Goal: Communication & Community: Answer question/provide support

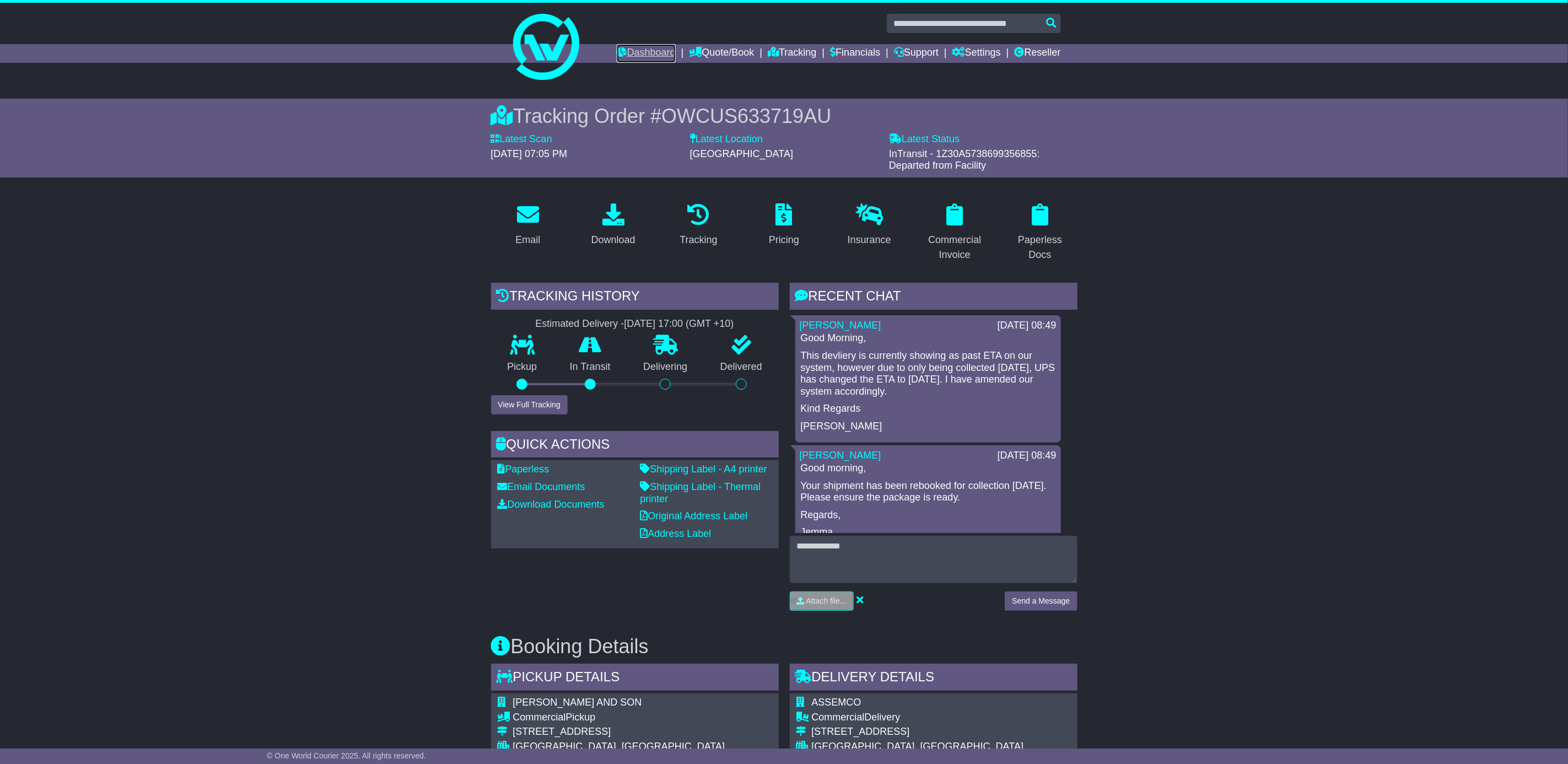
click at [652, 48] on link "Dashboard" at bounding box center [646, 54] width 59 height 19
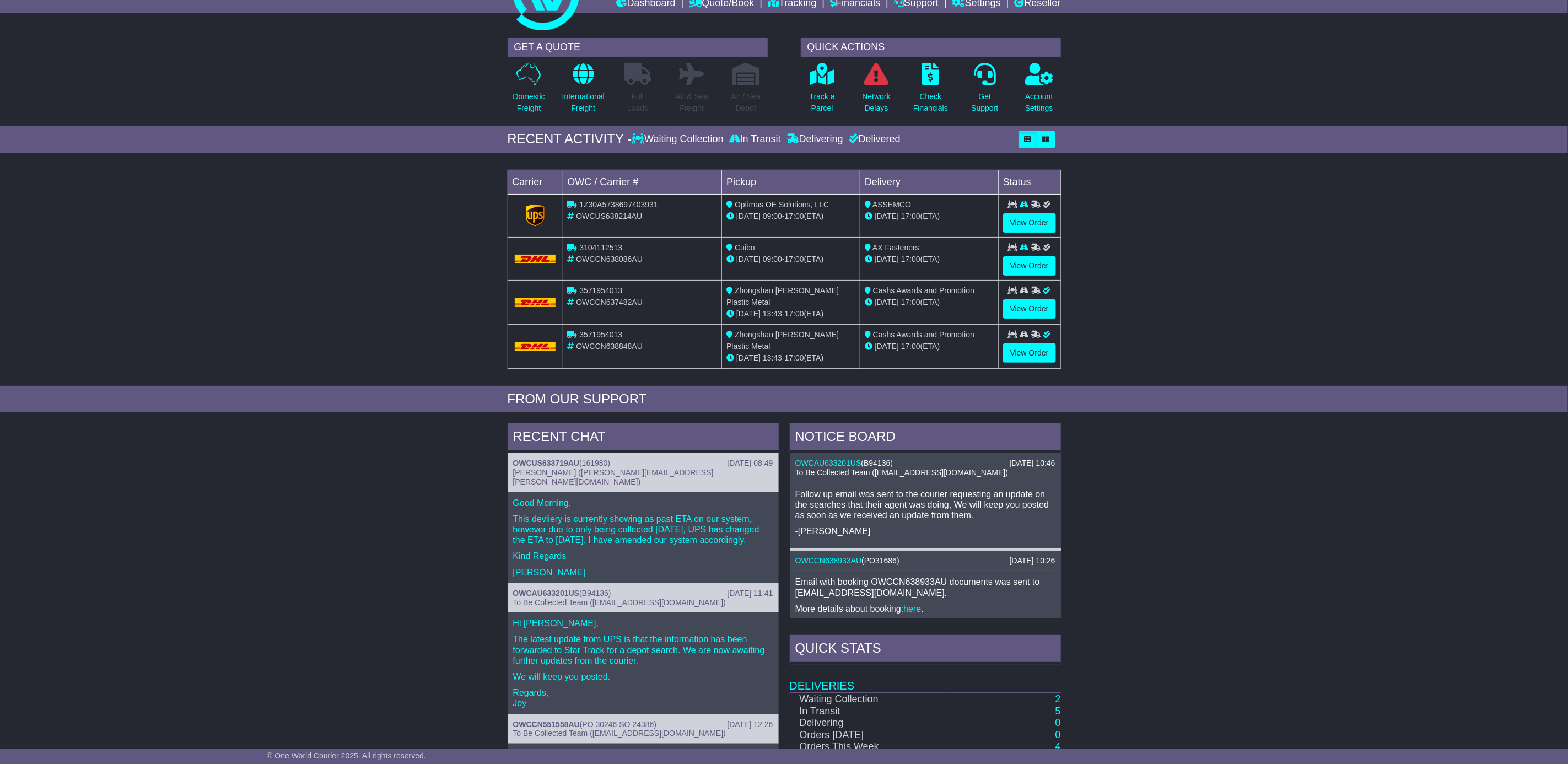
scroll to position [83, 0]
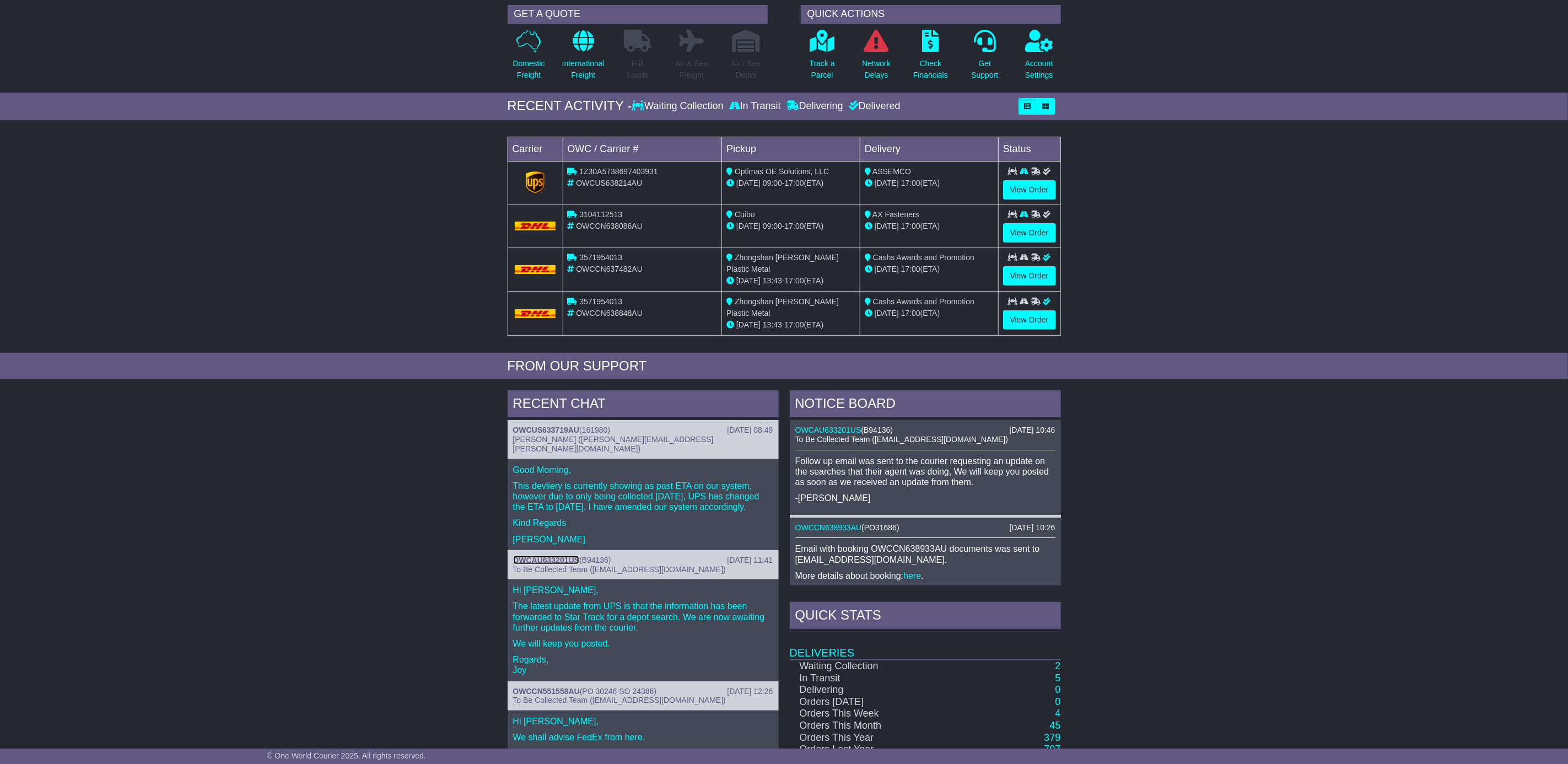
click at [548, 556] on link "OWCAU633201US" at bounding box center [546, 560] width 66 height 9
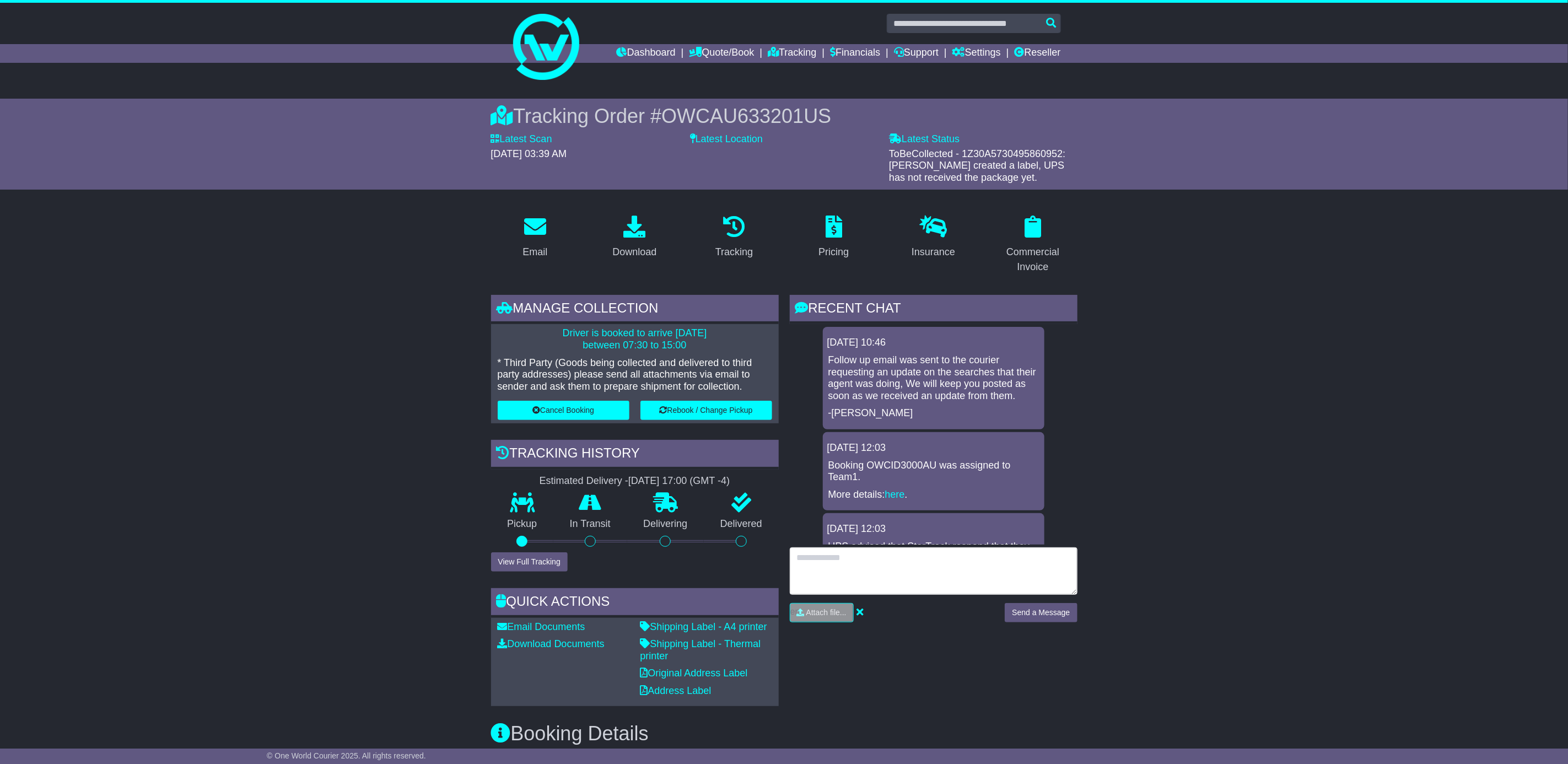
click at [839, 559] on textarea at bounding box center [933, 571] width 288 height 47
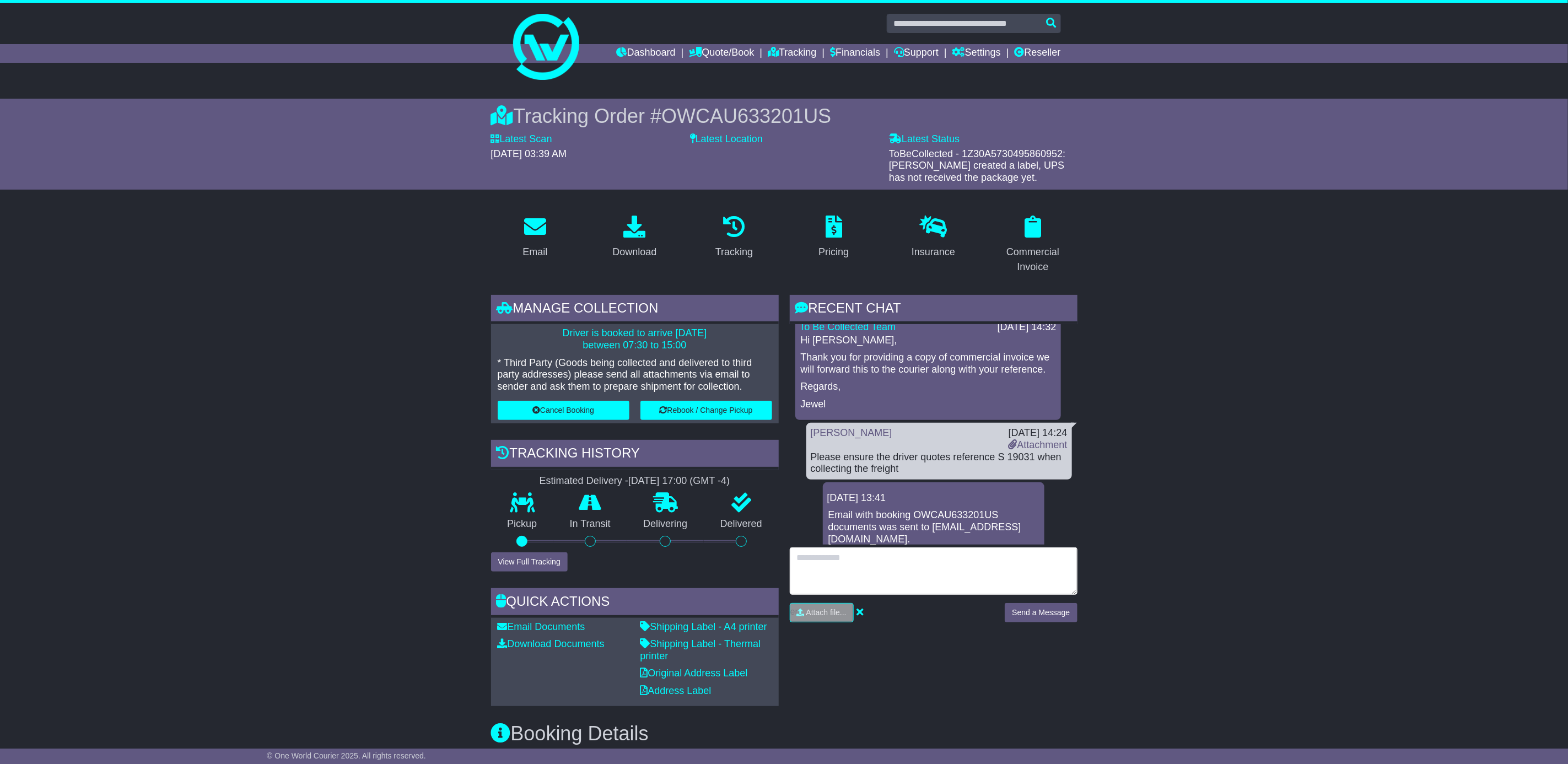
scroll to position [4906, 0]
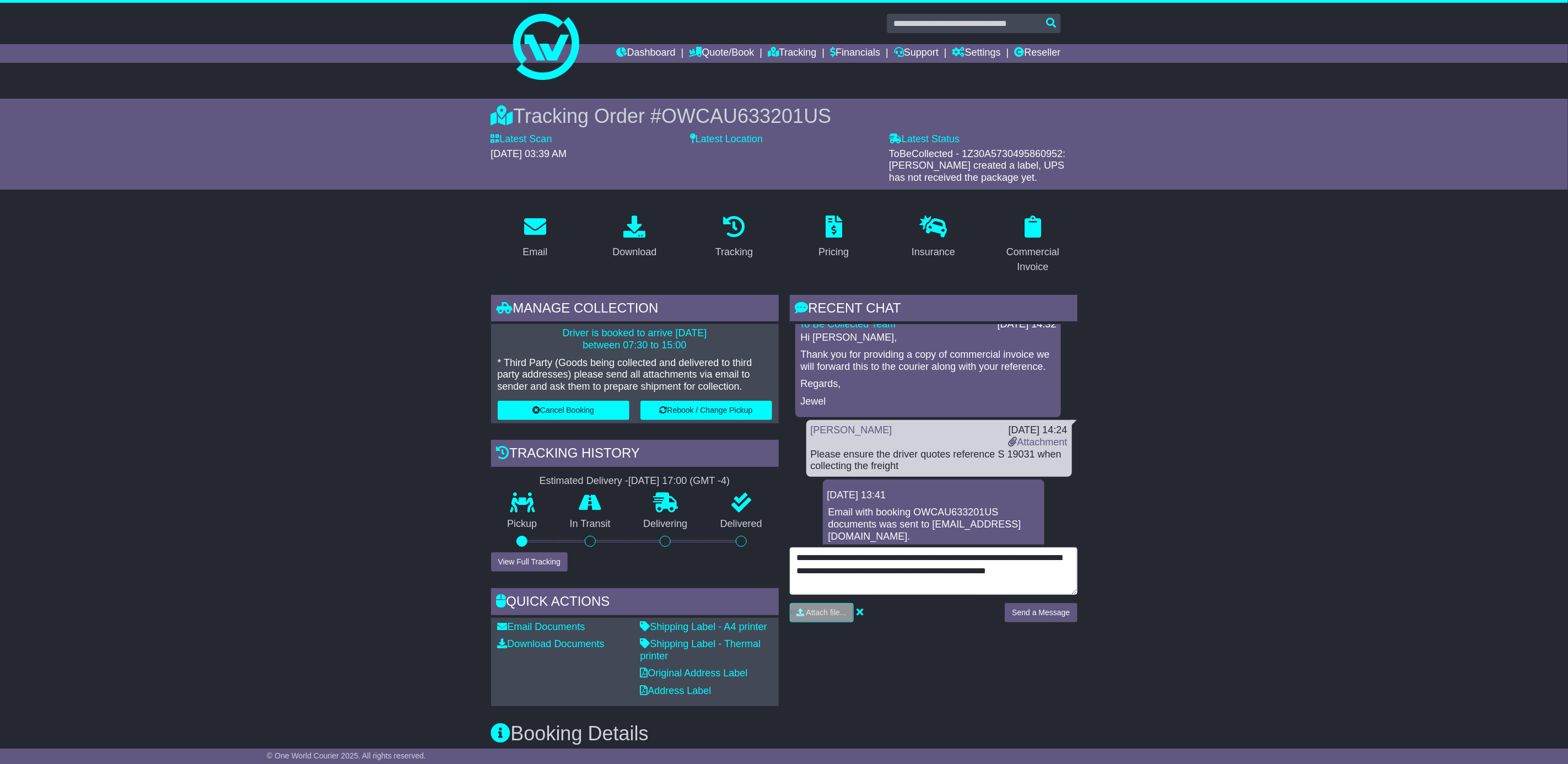
type textarea "**********"
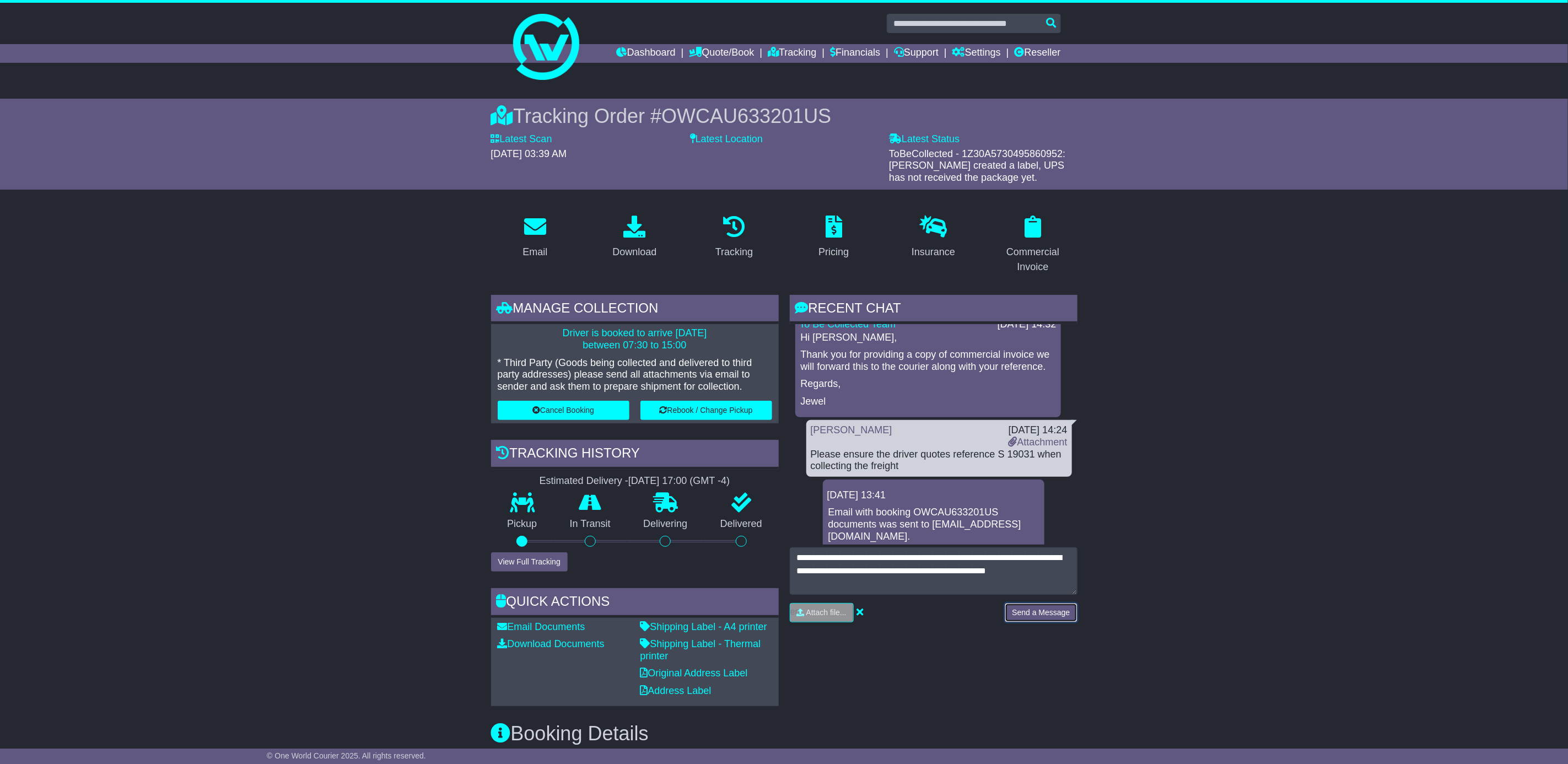
click at [1040, 611] on button "Send a Message" at bounding box center [1040, 613] width 72 height 19
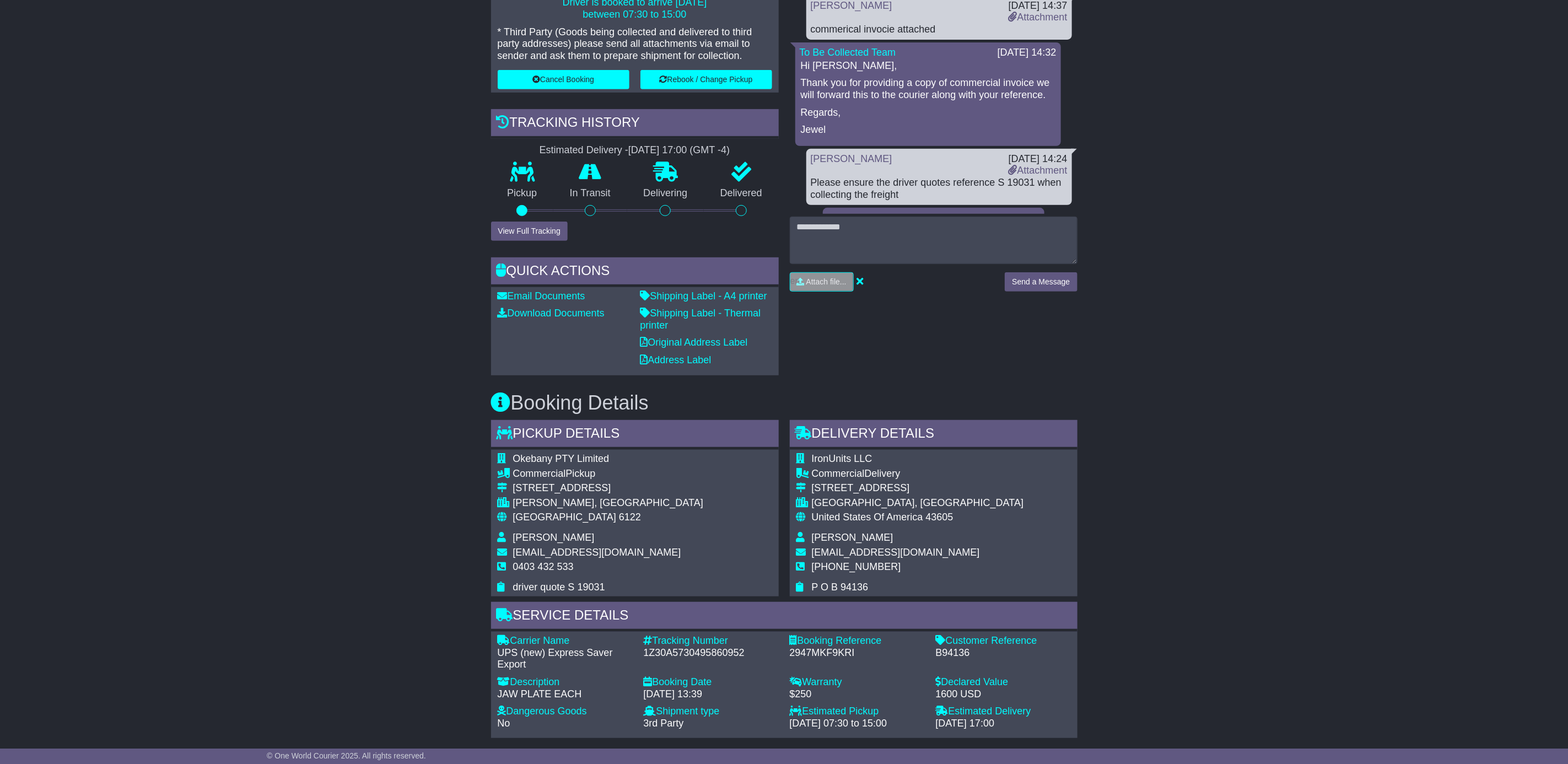
scroll to position [0, 0]
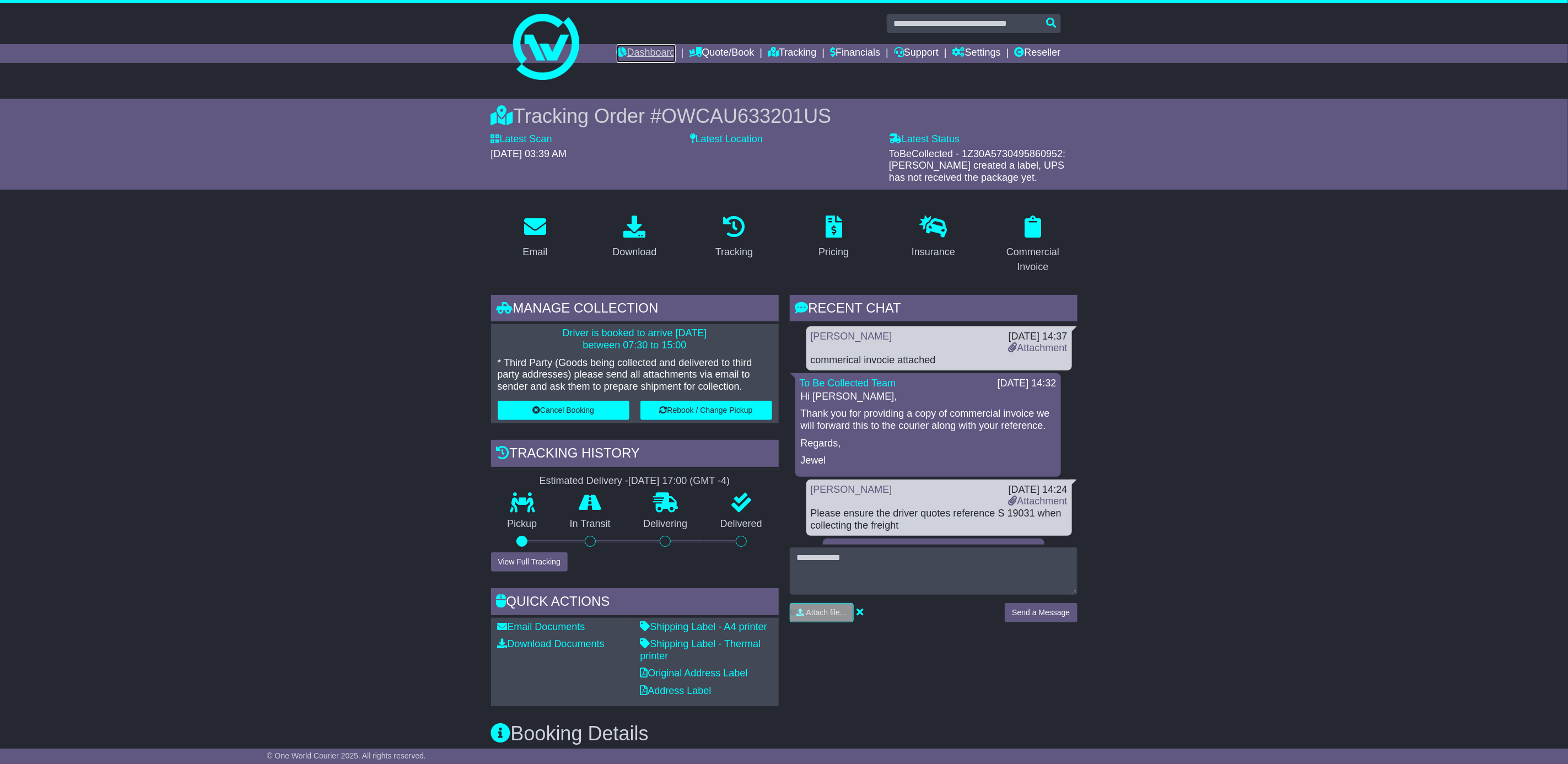
click at [625, 45] on link "Dashboard" at bounding box center [646, 54] width 59 height 19
